Goal: Task Accomplishment & Management: Manage account settings

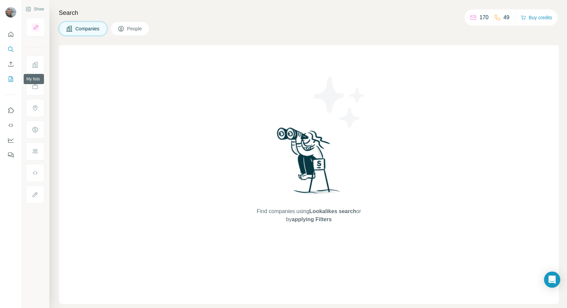
click at [11, 81] on icon "My lists" at bounding box center [10, 79] width 7 height 7
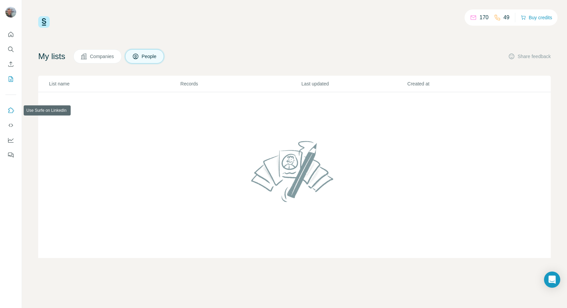
click at [13, 111] on icon "Use Surfe on LinkedIn" at bounding box center [10, 110] width 7 height 7
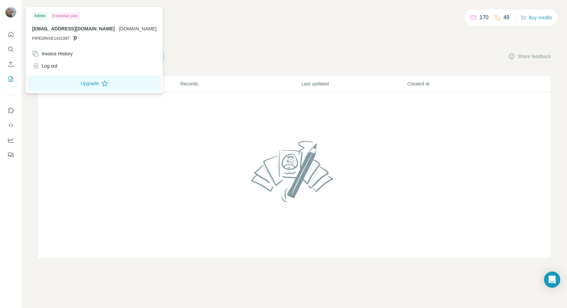
click at [16, 14] on img at bounding box center [10, 12] width 11 height 11
click at [50, 52] on div "Invoice History" at bounding box center [52, 53] width 41 height 7
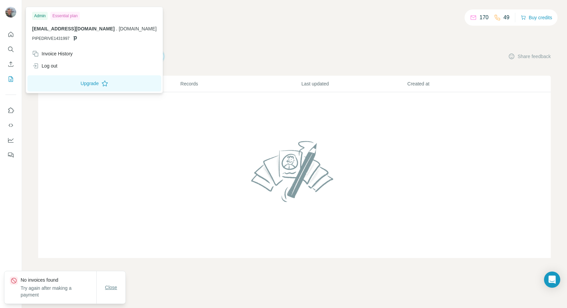
click at [120, 286] on button "Close" at bounding box center [111, 288] width 22 height 12
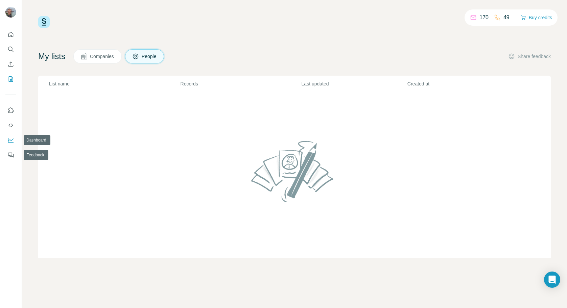
click at [12, 141] on icon "Dashboard" at bounding box center [10, 140] width 7 height 7
